Goal: Find specific page/section: Find specific page/section

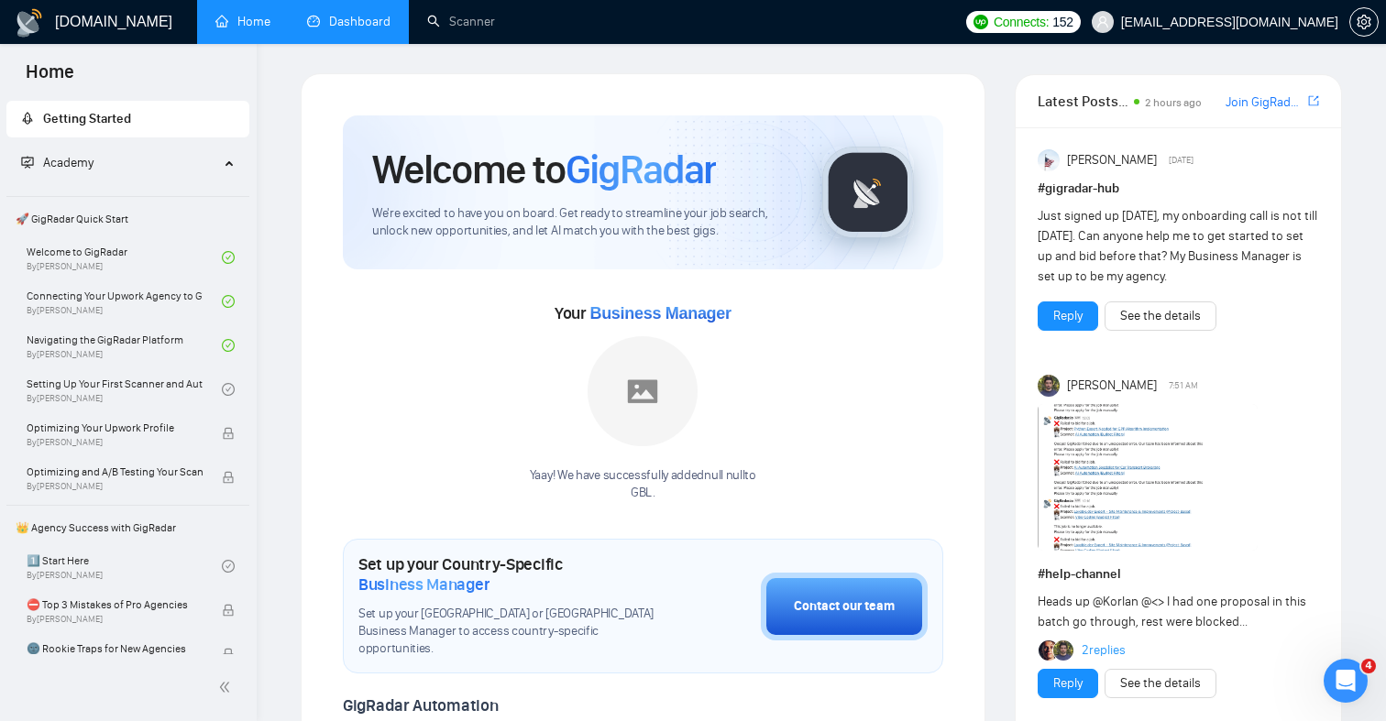
click at [363, 27] on link "Dashboard" at bounding box center [348, 22] width 83 height 16
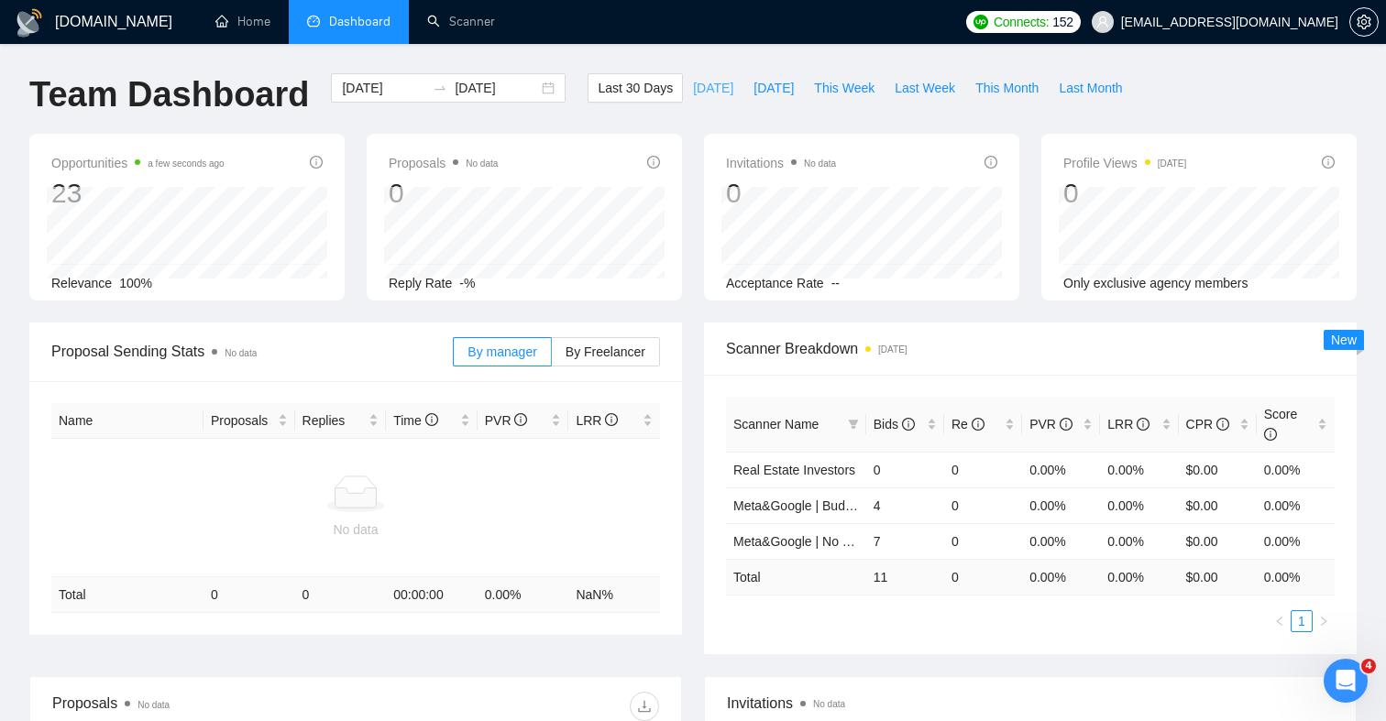
click at [683, 80] on button "[DATE]" at bounding box center [713, 87] width 60 height 29
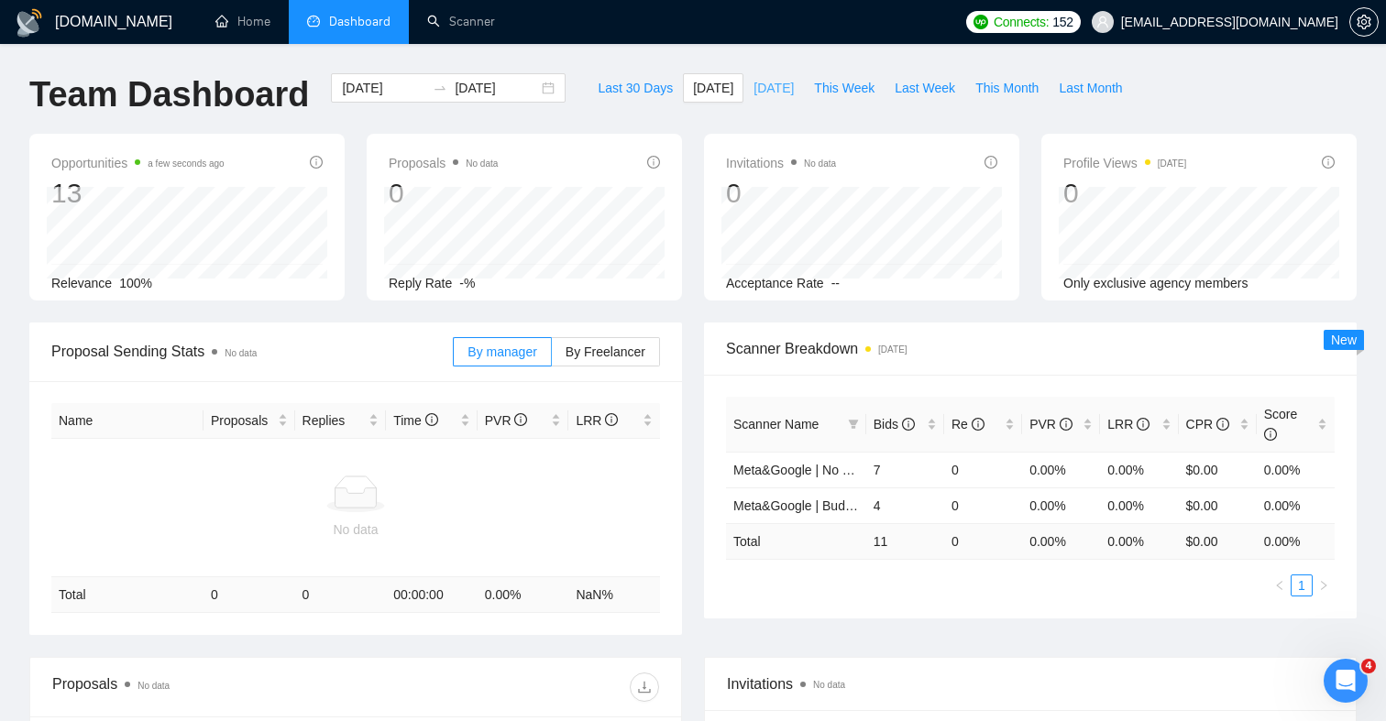
click at [762, 86] on span "[DATE]" at bounding box center [773, 88] width 40 height 20
type input "[DATE]"
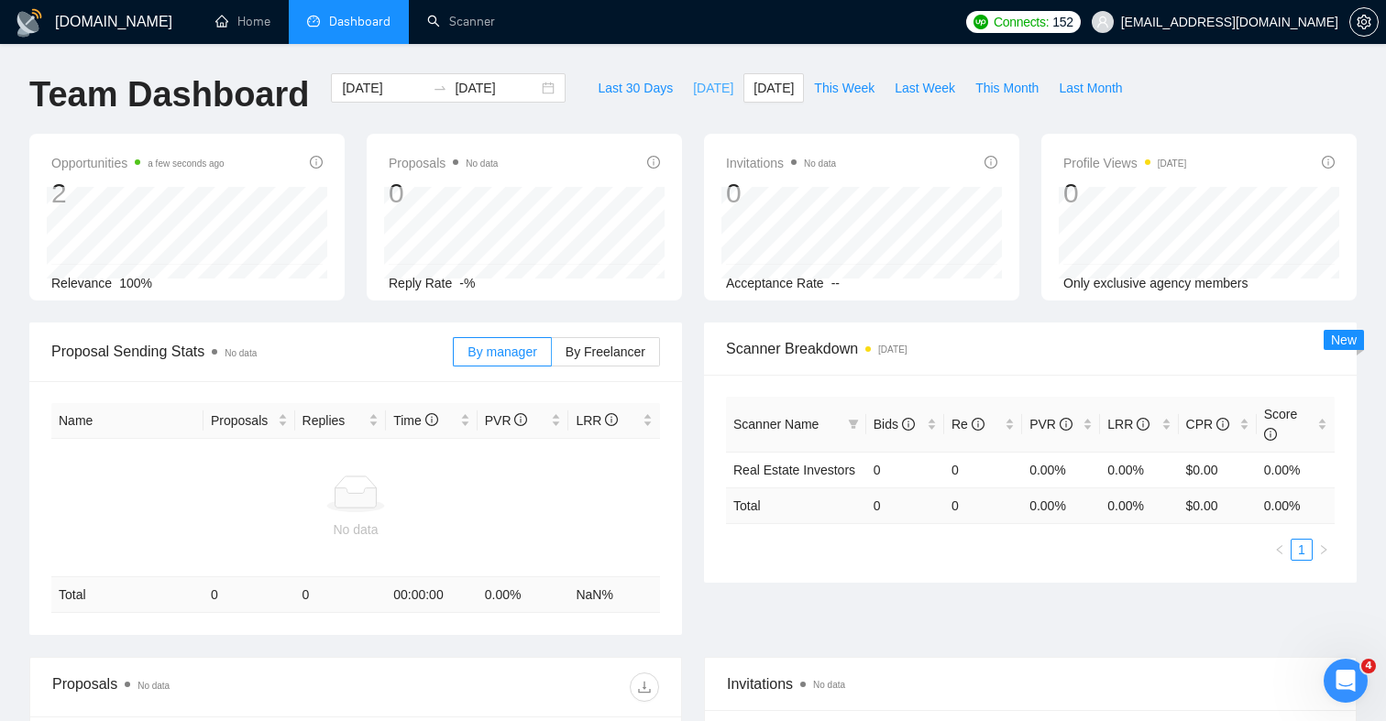
click at [708, 91] on span "[DATE]" at bounding box center [713, 88] width 40 height 20
type input "[DATE]"
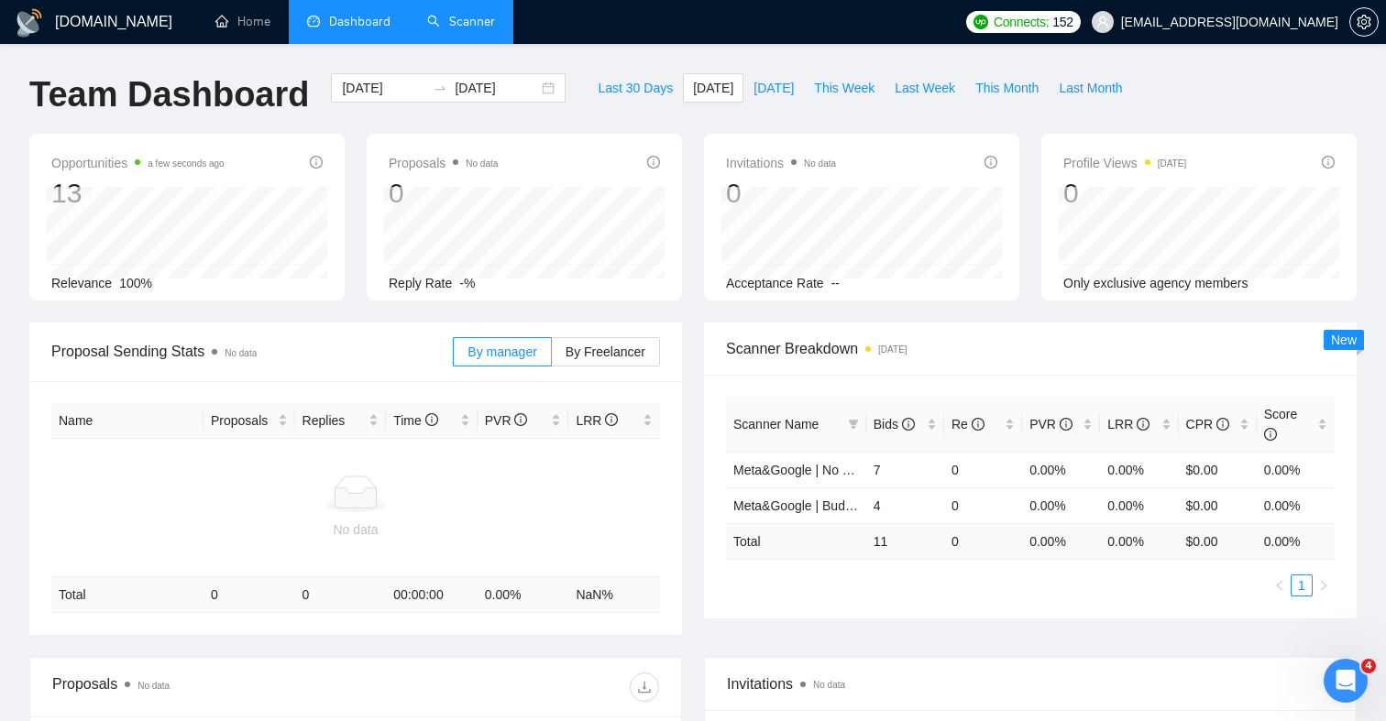
click at [471, 29] on link "Scanner" at bounding box center [461, 22] width 68 height 16
